Goal: Task Accomplishment & Management: Manage account settings

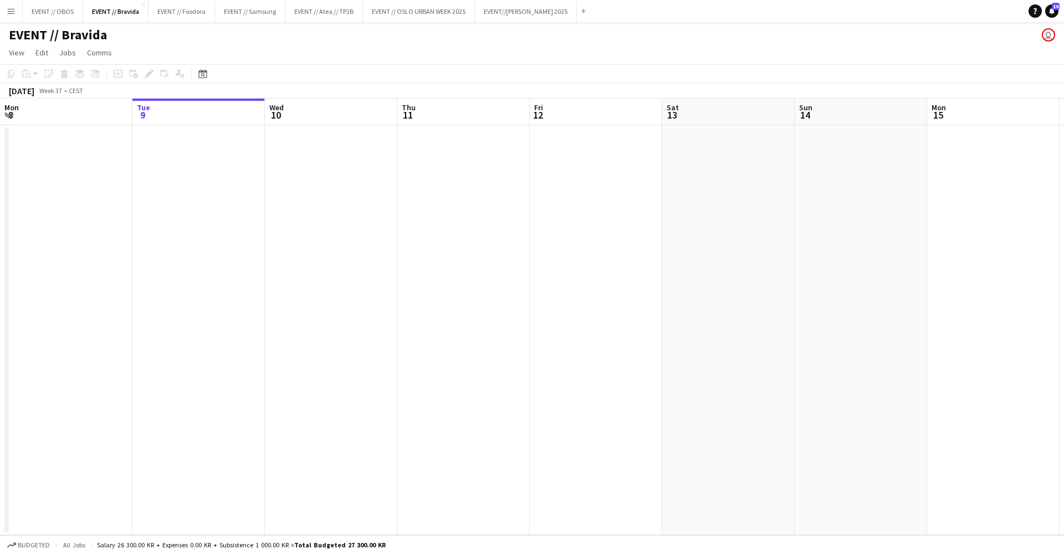
scroll to position [0, 279]
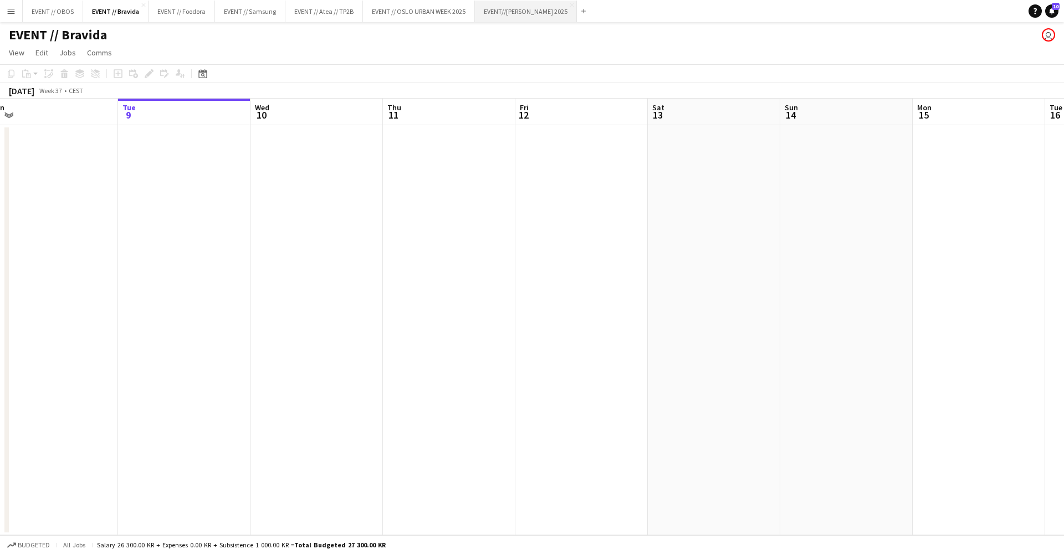
click at [563, 2] on button "EVENT//[PERSON_NAME] 2025 Close" at bounding box center [526, 12] width 102 height 22
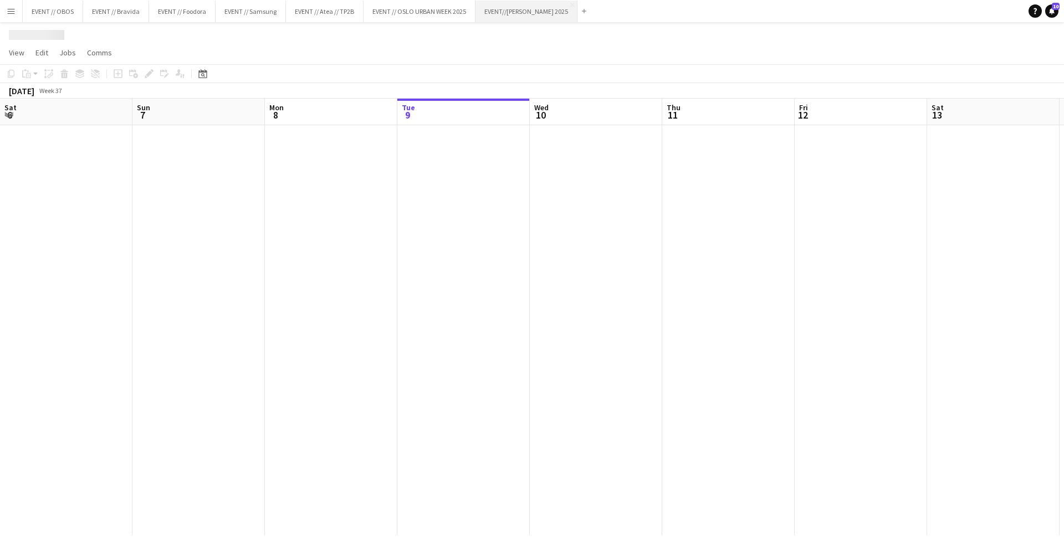
scroll to position [0, 265]
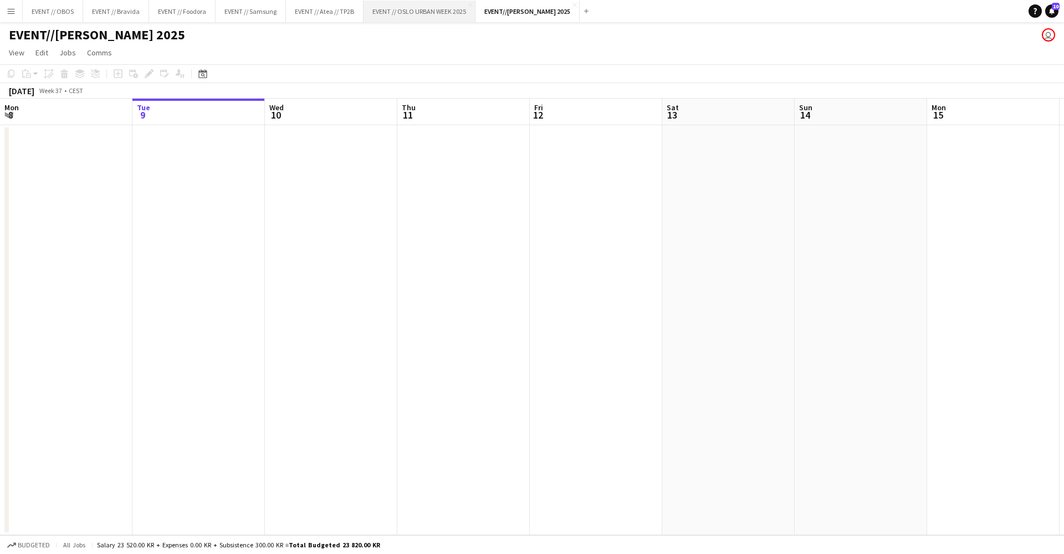
click at [407, 8] on button "EVENT // [GEOGRAPHIC_DATA] URBAN WEEK 2025 Close" at bounding box center [420, 12] width 112 height 22
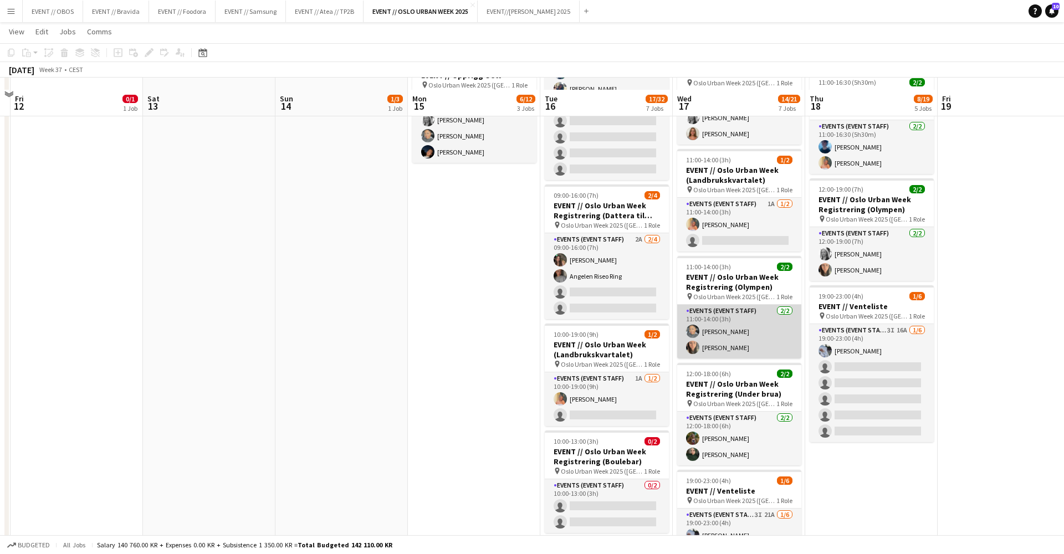
scroll to position [366, 0]
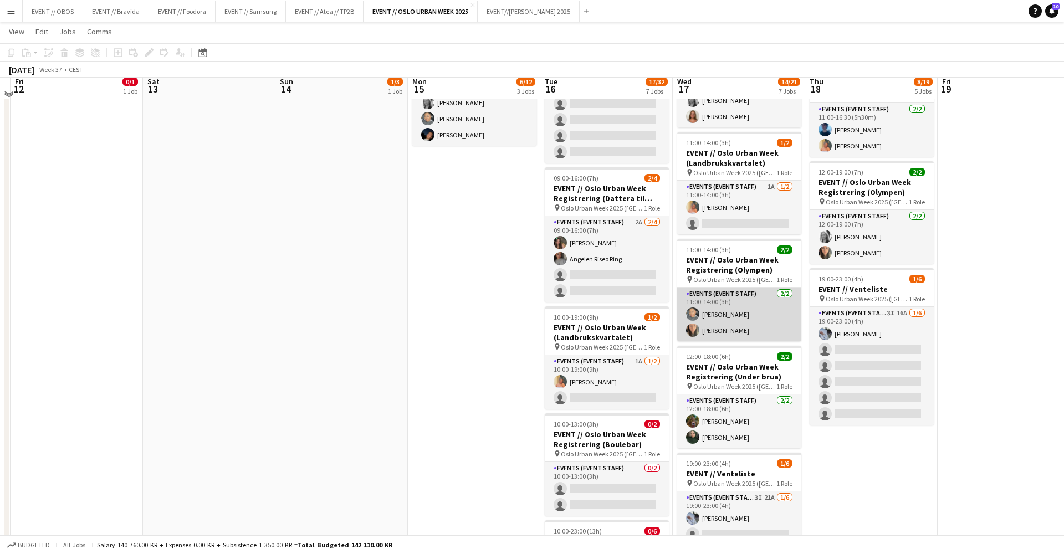
click at [724, 446] on app-date-cell "07:00-17:00 (10h) 3/4 EVENT // Oslo Urban Week Registrering (Dattera til [GEOGR…" at bounding box center [739, 231] width 133 height 946
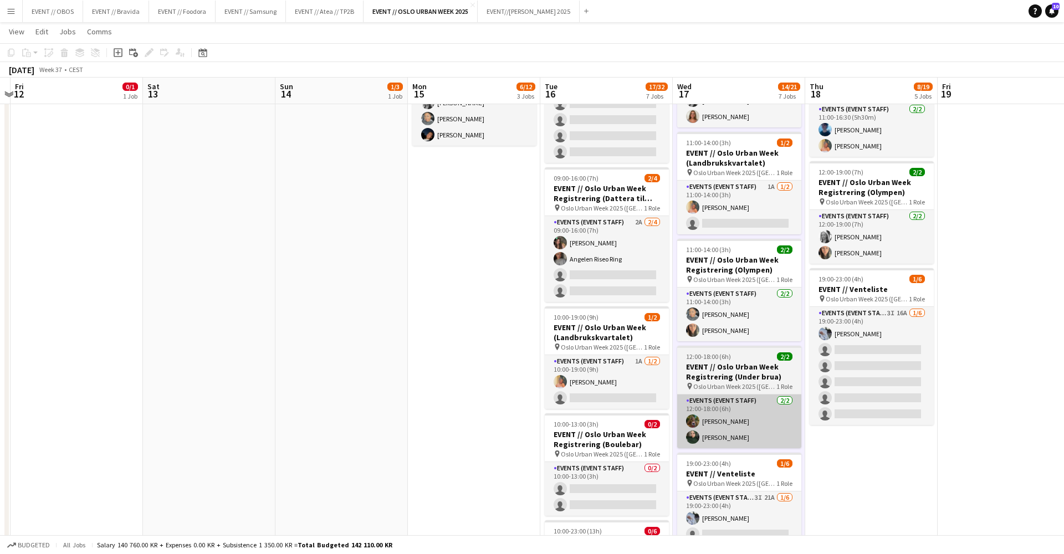
click at [720, 430] on app-card-role "Events (Event Staff) [DATE] 12:00-18:00 (6h) [PERSON_NAME] [PERSON_NAME]" at bounding box center [739, 422] width 124 height 54
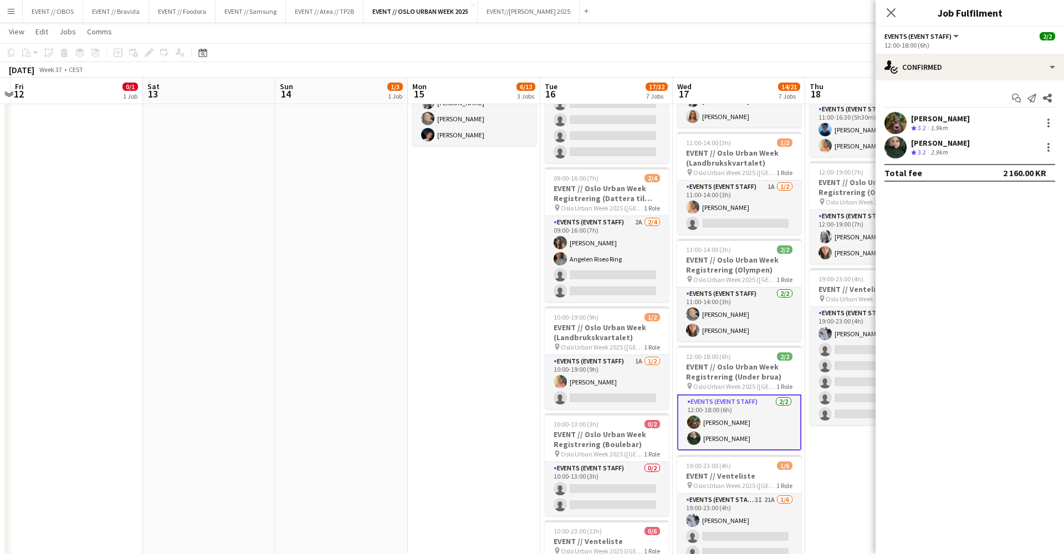
click at [833, 466] on app-date-cell "08:00-00:00 (16h) (Fri) 3/3 EVENT // Opprigg/Runner OUW pin Oslo Urban Week 202…" at bounding box center [872, 231] width 133 height 946
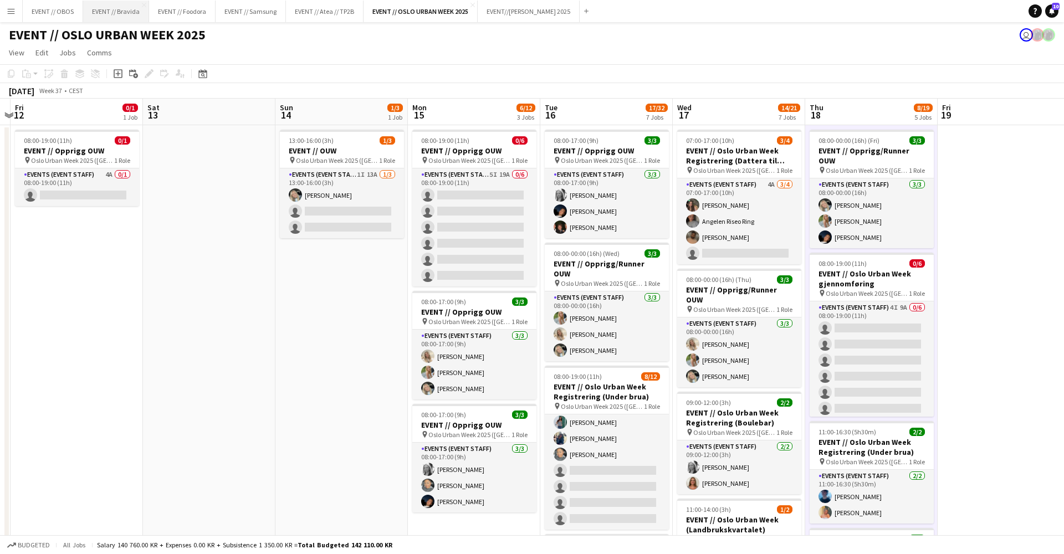
scroll to position [0, 0]
click at [337, 24] on div "EVENT // OSLO URBAN WEEK 2025 user" at bounding box center [532, 32] width 1064 height 21
click at [334, 16] on button "EVENT // Atea // TP2B Close" at bounding box center [325, 12] width 78 height 22
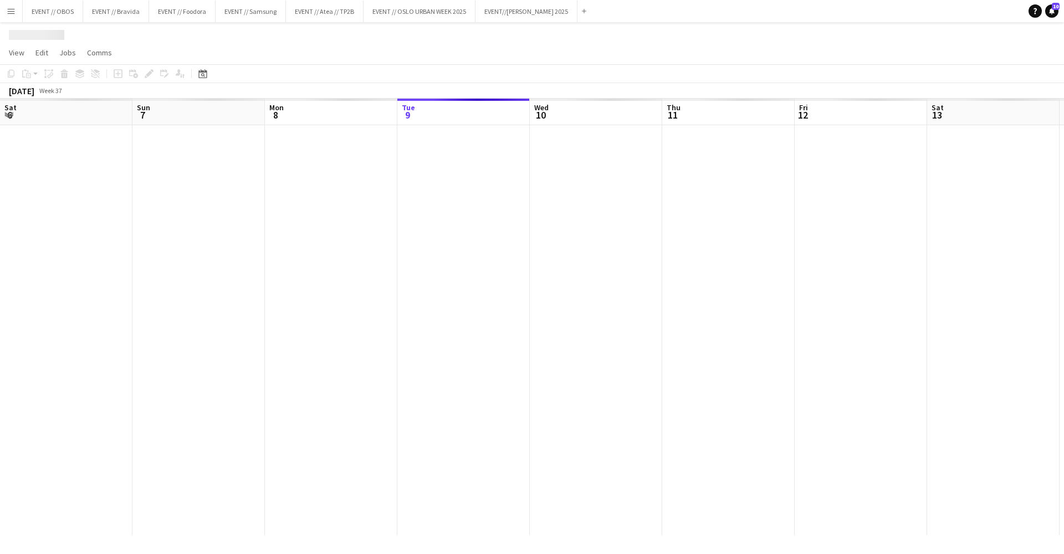
scroll to position [0, 265]
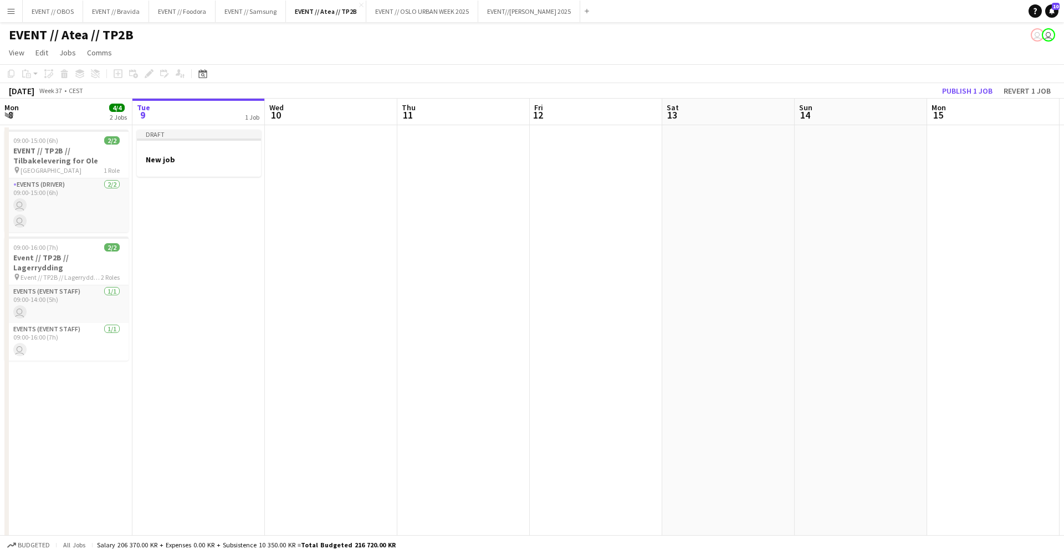
click at [9, 9] on app-icon "Menu" at bounding box center [11, 11] width 9 height 9
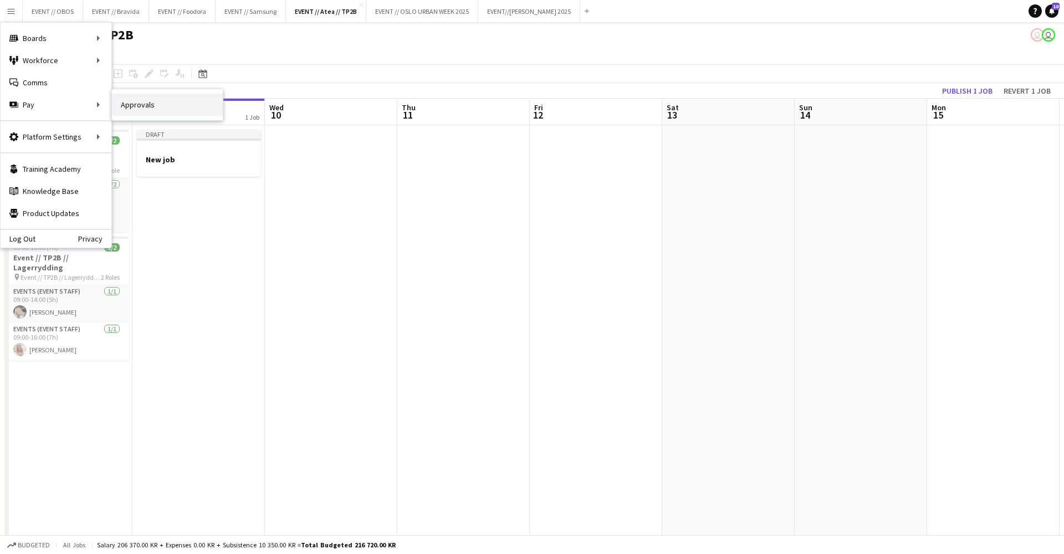
click at [123, 105] on link "Approvals" at bounding box center [167, 105] width 111 height 22
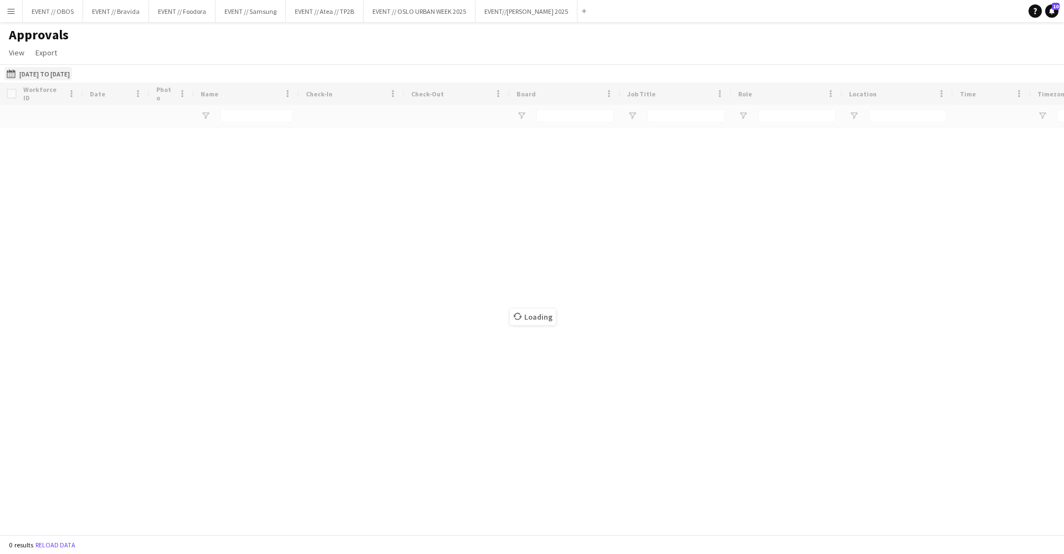
click at [45, 69] on button "[DATE] to [DATE] [DATE] to [DATE]" at bounding box center [38, 73] width 68 height 13
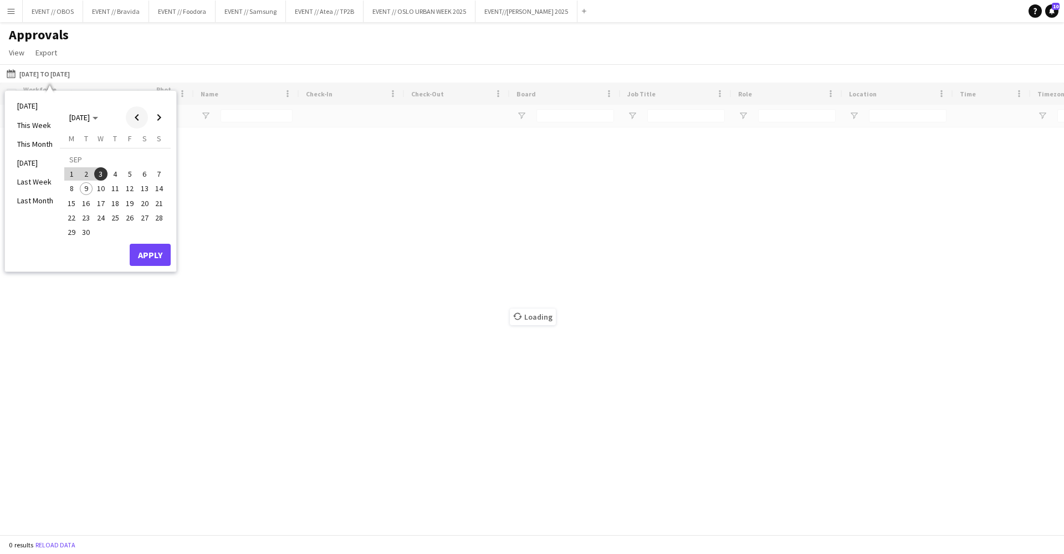
click at [134, 125] on span "Previous month" at bounding box center [137, 117] width 22 height 22
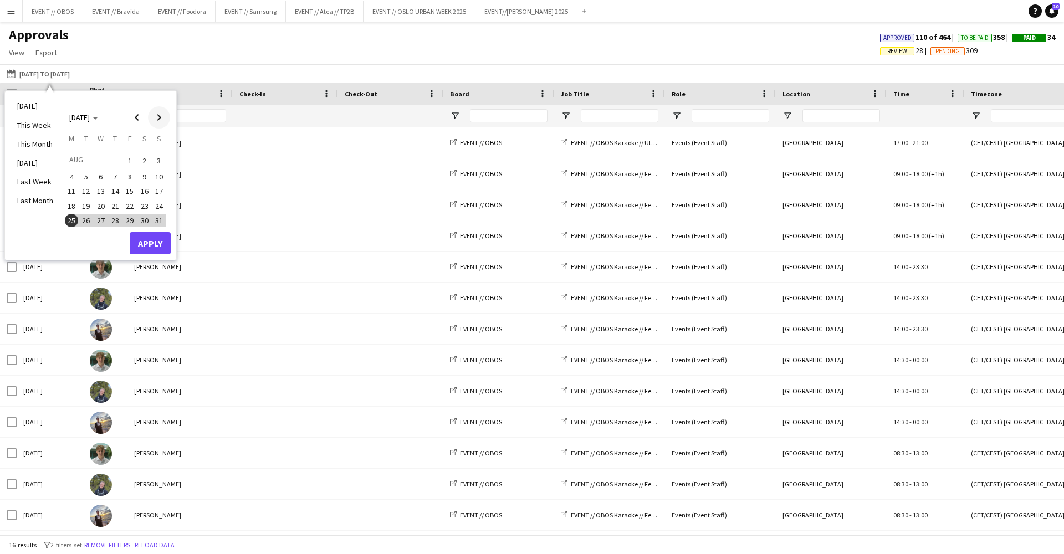
click at [160, 119] on span "Next month" at bounding box center [159, 117] width 22 height 22
click at [137, 115] on span "Previous month" at bounding box center [137, 117] width 22 height 22
click at [137, 240] on button "Apply" at bounding box center [150, 243] width 41 height 22
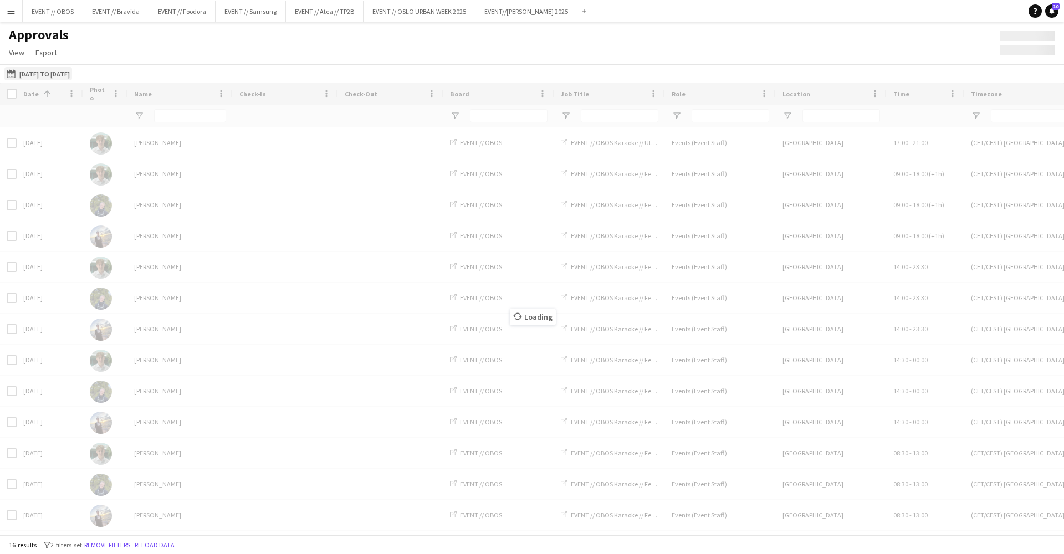
click at [65, 74] on button "[DATE] to [DATE] [DATE] to [DATE]" at bounding box center [38, 73] width 68 height 13
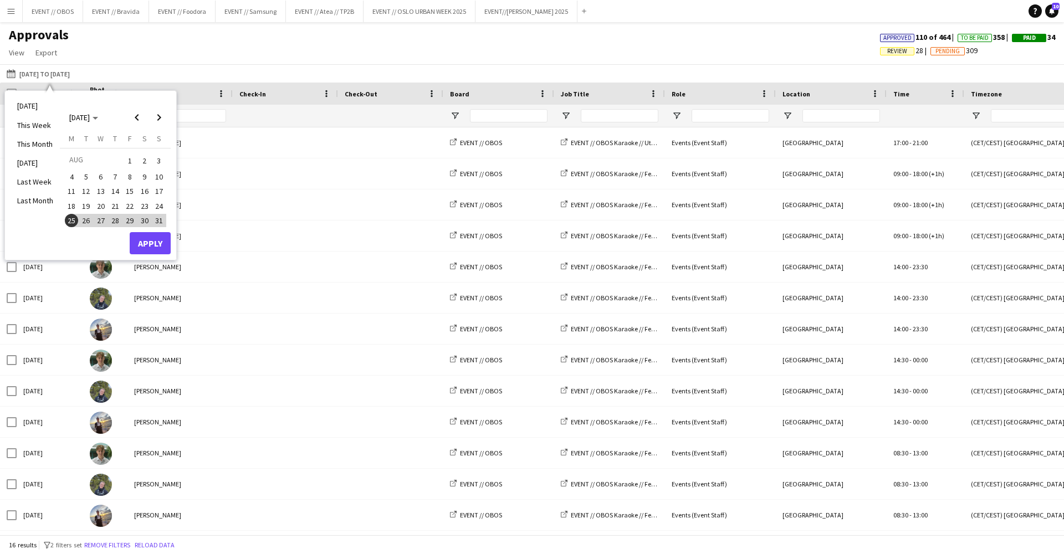
click at [147, 246] on button "Apply" at bounding box center [150, 243] width 41 height 22
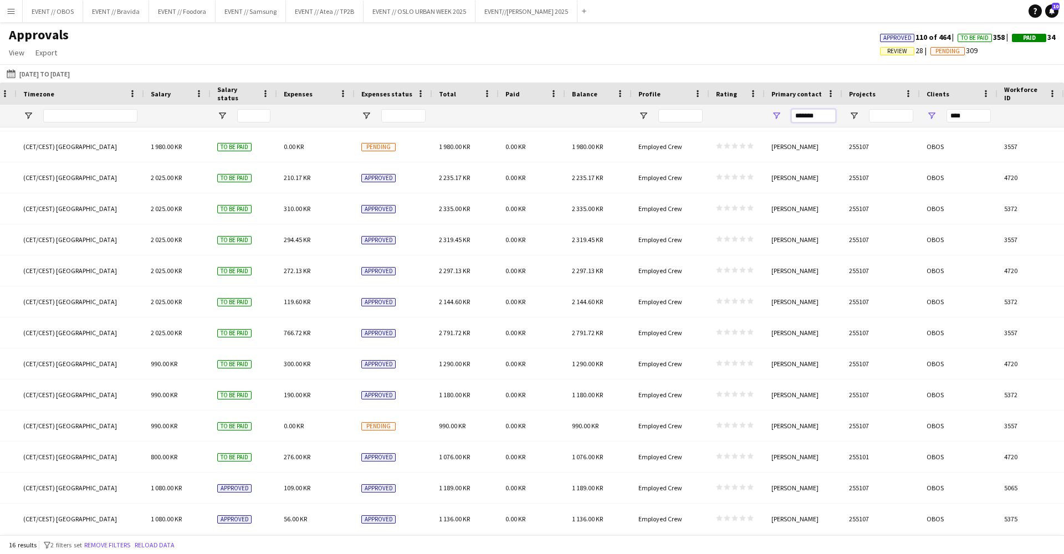
drag, startPoint x: 826, startPoint y: 120, endPoint x: 750, endPoint y: 116, distance: 75.5
click at [750, 116] on div at bounding box center [58, 116] width 2013 height 22
drag, startPoint x: 984, startPoint y: 119, endPoint x: 856, endPoint y: 118, distance: 127.5
click at [856, 118] on div at bounding box center [58, 116] width 2013 height 22
